Goal: Task Accomplishment & Management: Use online tool/utility

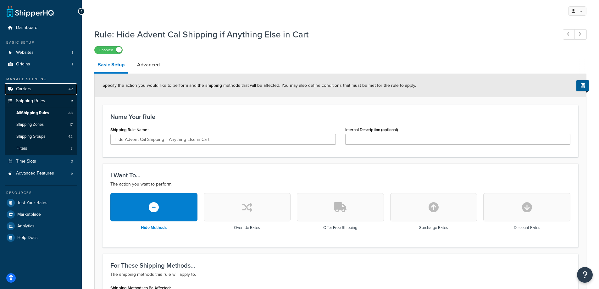
click at [34, 89] on link "Carriers 42" at bounding box center [41, 89] width 72 height 12
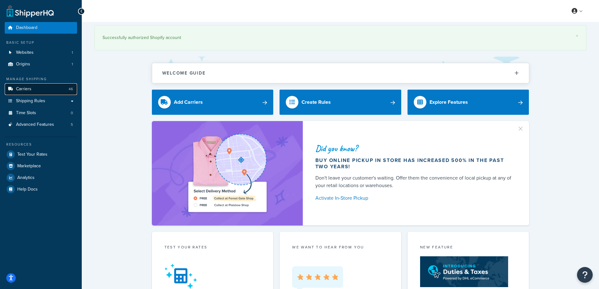
click at [27, 90] on span "Carriers" at bounding box center [23, 88] width 15 height 5
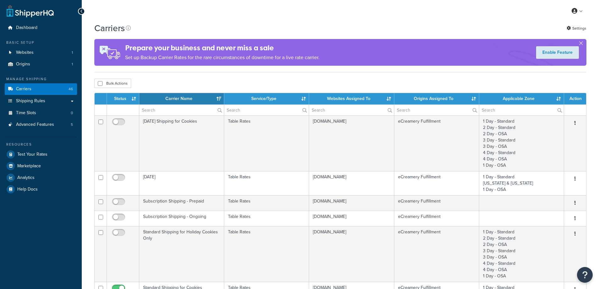
select select "15"
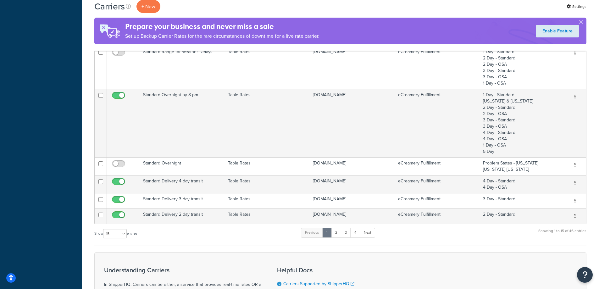
scroll to position [251, 0]
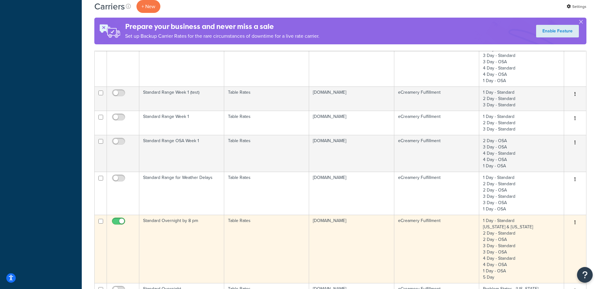
click at [175, 241] on td "Standard Overnight by 8 pm" at bounding box center [181, 249] width 85 height 68
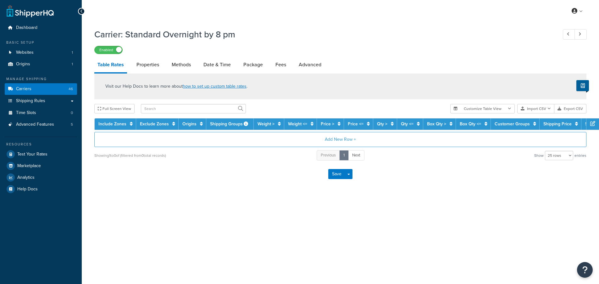
select select "25"
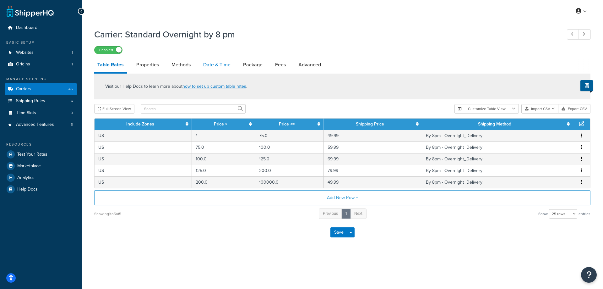
click at [209, 66] on link "Date & Time" at bounding box center [217, 64] width 34 height 15
select select "yMMMEd"
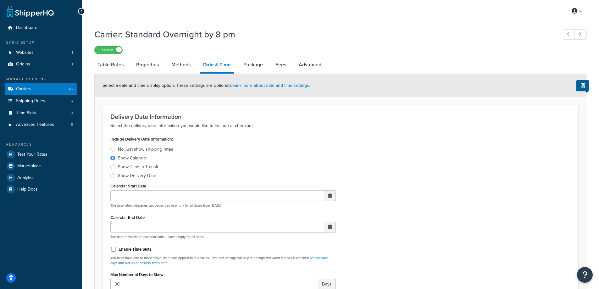
click at [135, 176] on div "Show Delivery Date" at bounding box center [137, 176] width 38 height 6
click at [0, 0] on input "Show Delivery Date" at bounding box center [0, 0] width 0 height 0
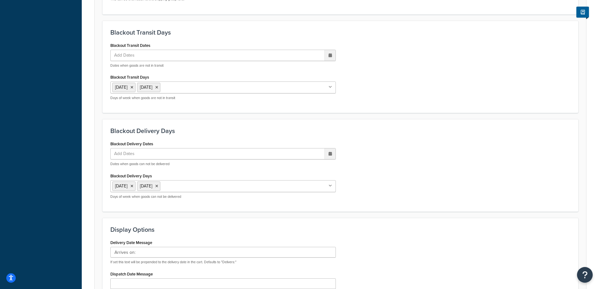
scroll to position [391, 0]
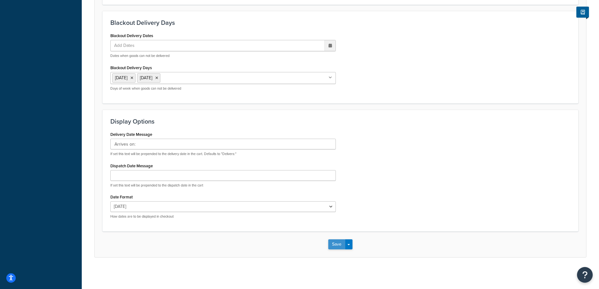
click at [335, 245] on button "Save" at bounding box center [336, 244] width 17 height 10
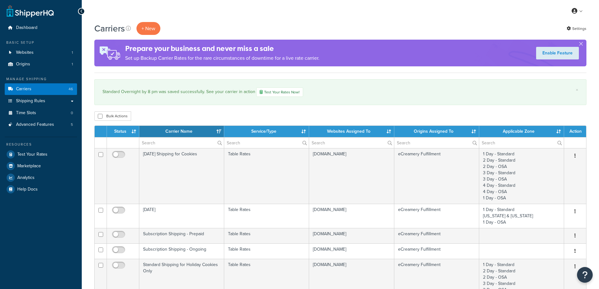
select select "15"
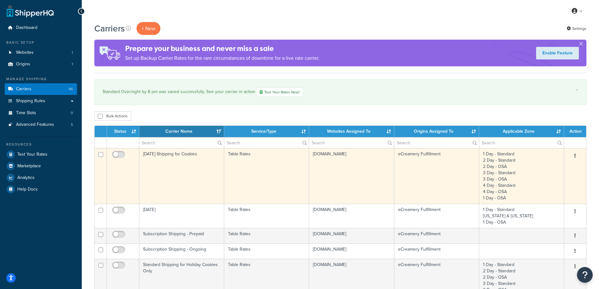
click at [573, 158] on button "button" at bounding box center [574, 156] width 9 height 10
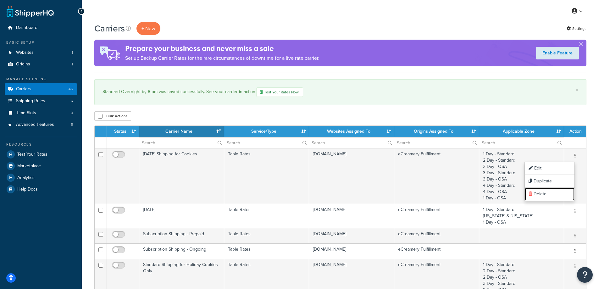
drag, startPoint x: 548, startPoint y: 192, endPoint x: 352, endPoint y: 22, distance: 259.3
click at [548, 192] on link "Delete" at bounding box center [549, 194] width 50 height 13
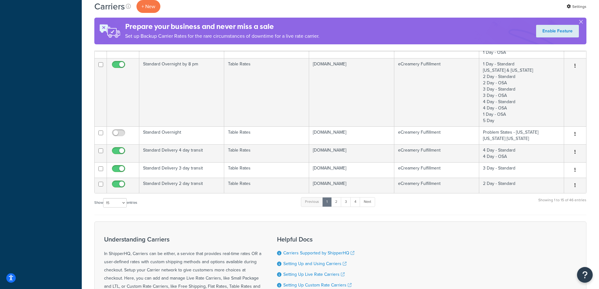
scroll to position [526, 0]
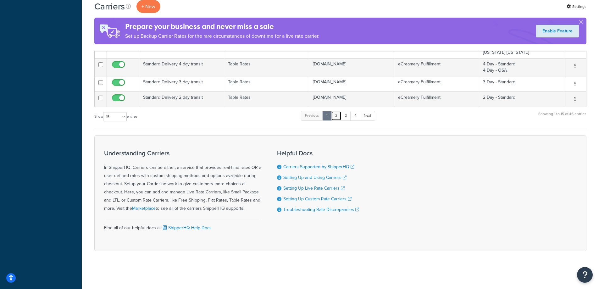
click at [338, 115] on link "2" at bounding box center [336, 115] width 10 height 9
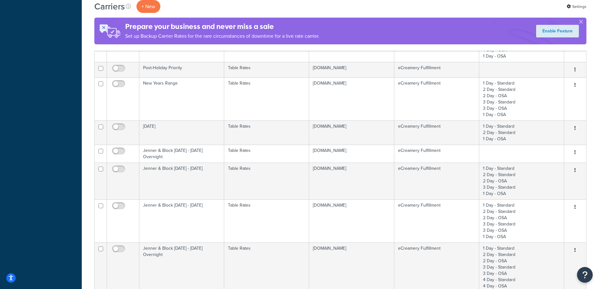
scroll to position [402, 0]
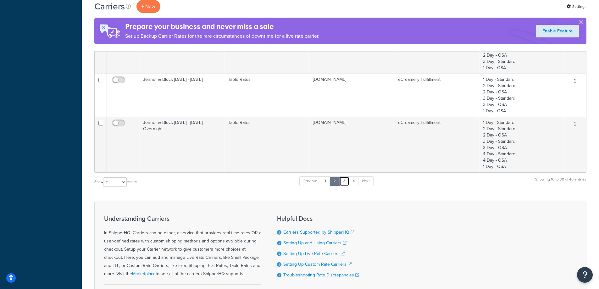
click at [346, 177] on link "3" at bounding box center [344, 180] width 10 height 9
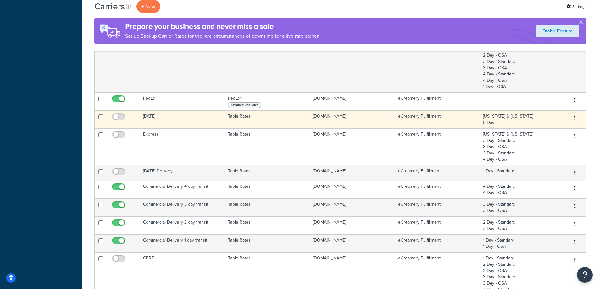
scroll to position [182, 0]
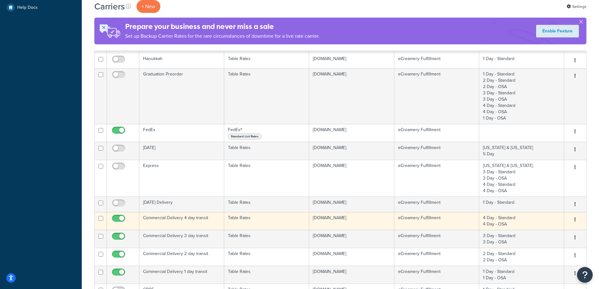
click at [122, 217] on input "checkbox" at bounding box center [119, 220] width 17 height 8
checkbox input "false"
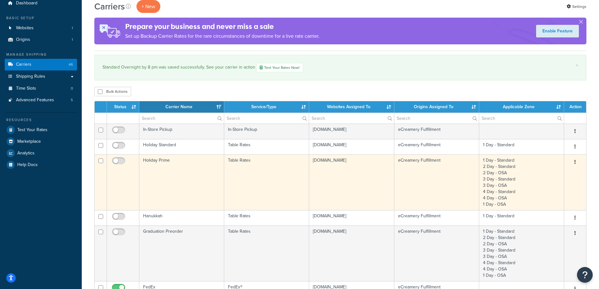
scroll to position [0, 0]
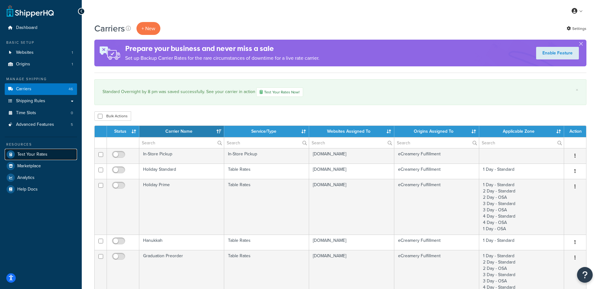
click at [43, 155] on span "Test Your Rates" at bounding box center [32, 154] width 30 height 5
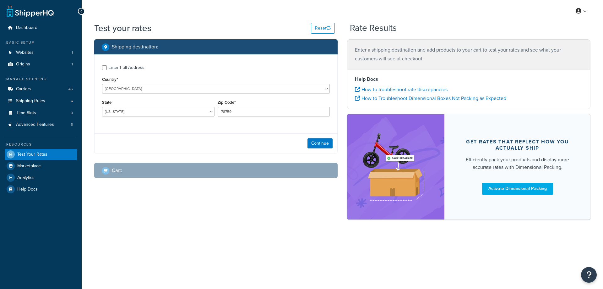
select select "[GEOGRAPHIC_DATA]"
click at [122, 67] on div "Enter Full Address" at bounding box center [126, 67] width 36 height 9
click at [107, 67] on input "Enter Full Address" at bounding box center [104, 67] width 5 height 5
checkbox input "true"
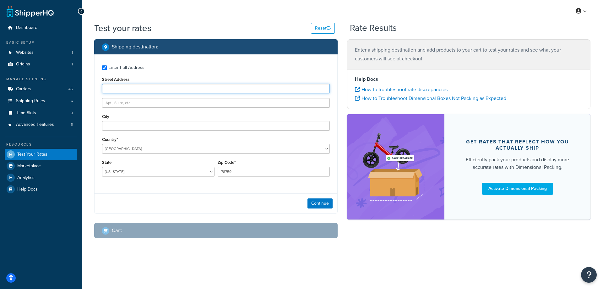
click at [125, 92] on input "Street Address" at bounding box center [216, 88] width 228 height 9
type input "13636 Industrial Rd"
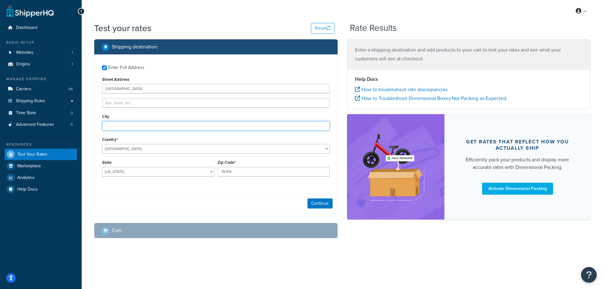
click at [139, 122] on input "City" at bounding box center [216, 125] width 228 height 9
type input "Omaha"
click at [136, 172] on select "Alabama Alaska American Samoa Arizona Arkansas Armed Forces Americas Armed Forc…" at bounding box center [158, 171] width 112 height 9
select select "NE"
click at [136, 173] on select "Alabama Alaska American Samoa Arizona Arkansas Armed Forces Americas Armed Forc…" at bounding box center [158, 171] width 112 height 9
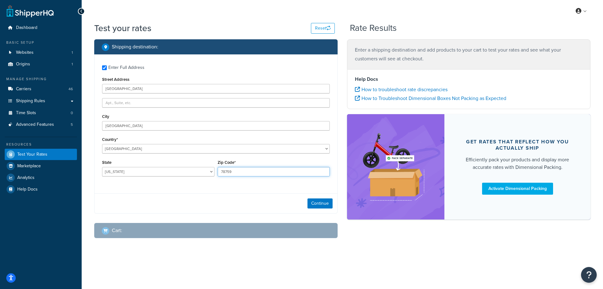
click at [249, 173] on input "78759" at bounding box center [274, 171] width 112 height 9
type input "68137"
click at [322, 203] on button "Continue" at bounding box center [320, 203] width 25 height 10
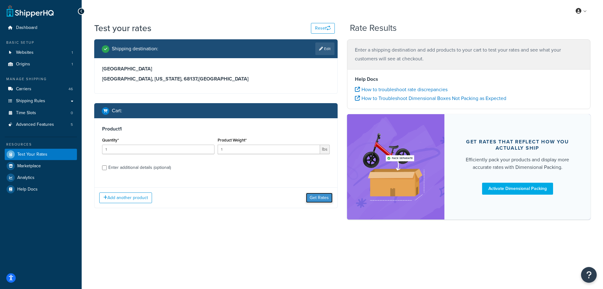
click at [316, 194] on button "Get Rates" at bounding box center [319, 198] width 27 height 10
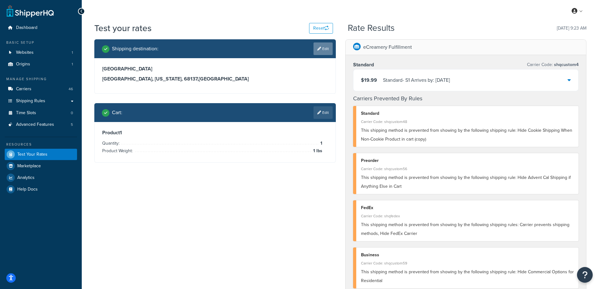
click at [324, 49] on link "Edit" at bounding box center [322, 48] width 19 height 13
select select "NE"
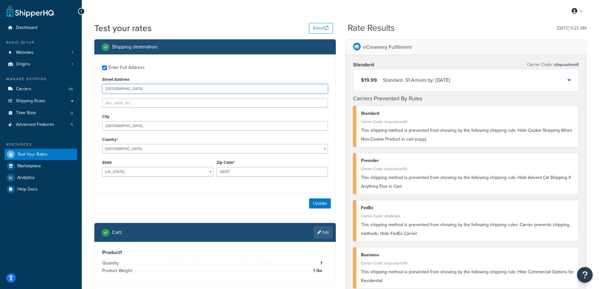
click at [132, 87] on input "13636 Industrial Rd" at bounding box center [215, 88] width 226 height 9
type input "3504 Lynnwood Dr"
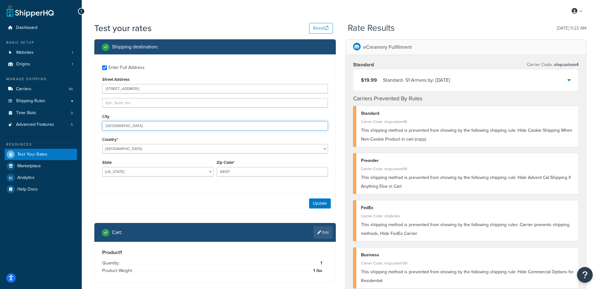
click at [130, 128] on input "Omaha" at bounding box center [215, 125] width 226 height 9
type input "Bellevue"
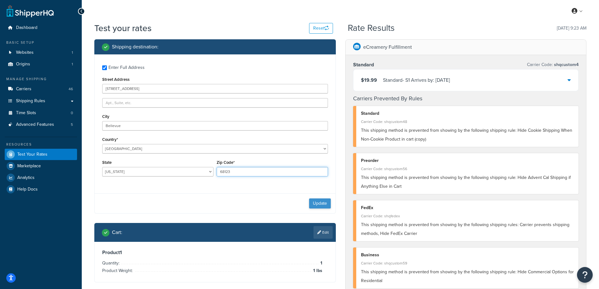
type input "68123"
click at [316, 199] on button "Update" at bounding box center [320, 203] width 22 height 10
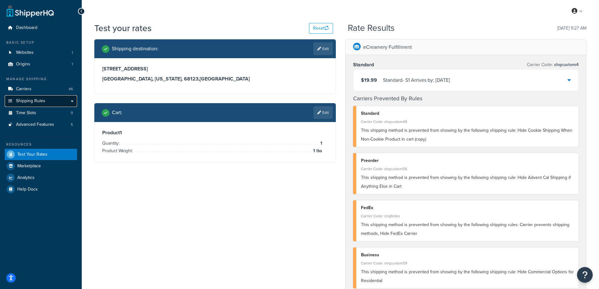
click at [33, 100] on span "Shipping Rules" at bounding box center [30, 100] width 29 height 5
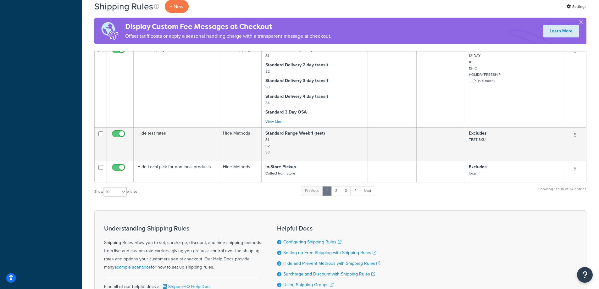
scroll to position [606, 0]
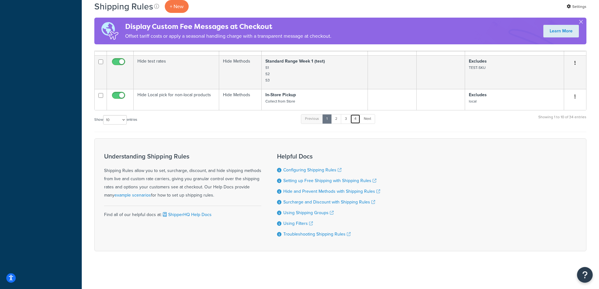
click at [355, 122] on link "4" at bounding box center [355, 118] width 10 height 9
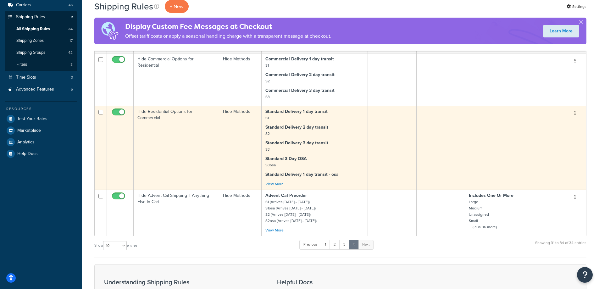
scroll to position [0, 0]
